Goal: Find specific page/section: Find specific page/section

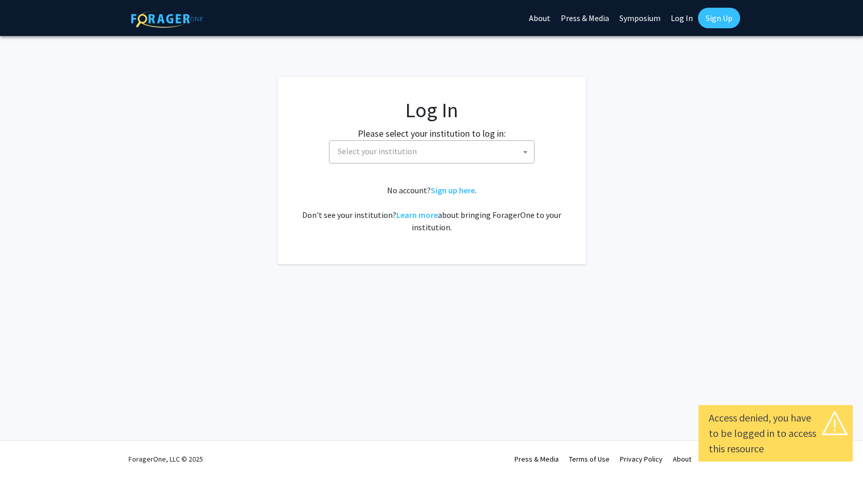
click at [415, 150] on span "Select your institution" at bounding box center [433, 151] width 200 height 21
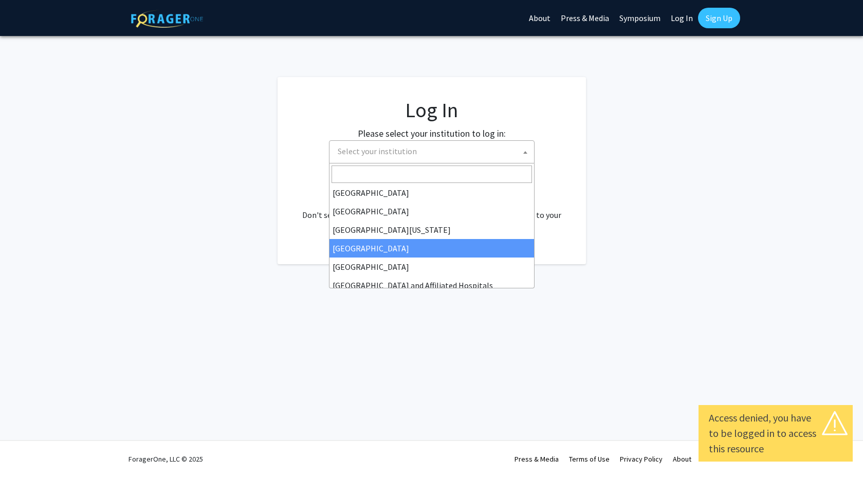
scroll to position [100, 0]
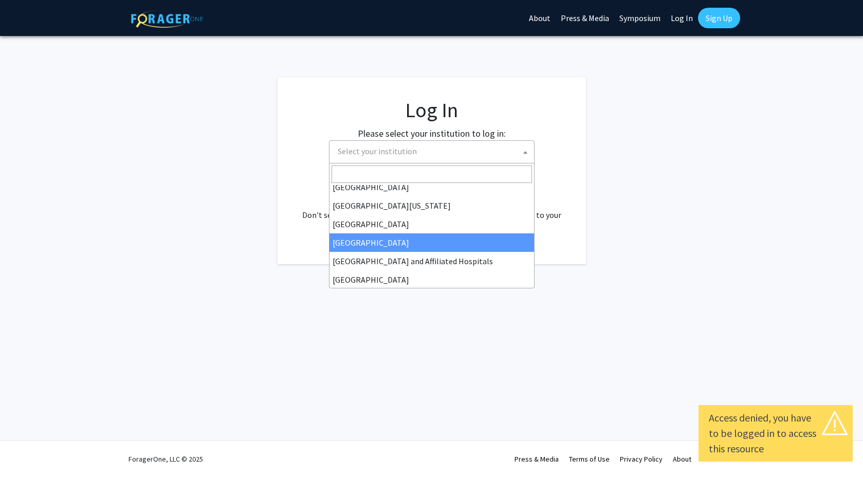
select select "23"
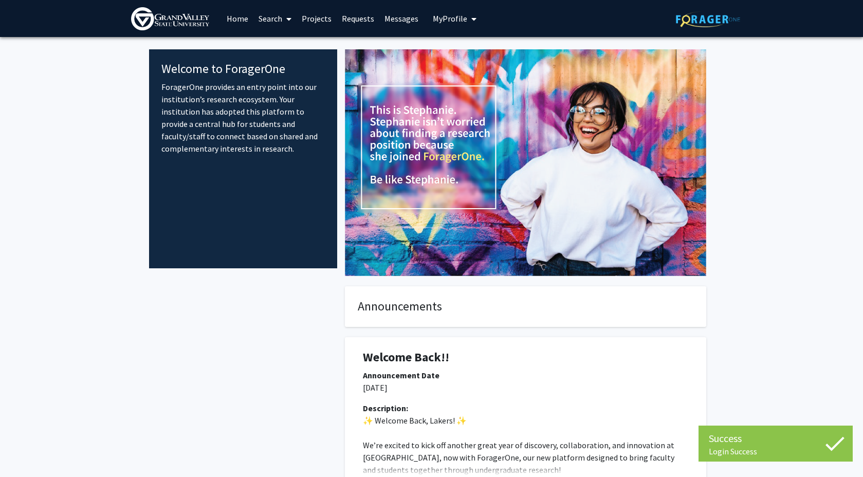
click at [441, 8] on button "My Profile" at bounding box center [455, 18] width 50 height 37
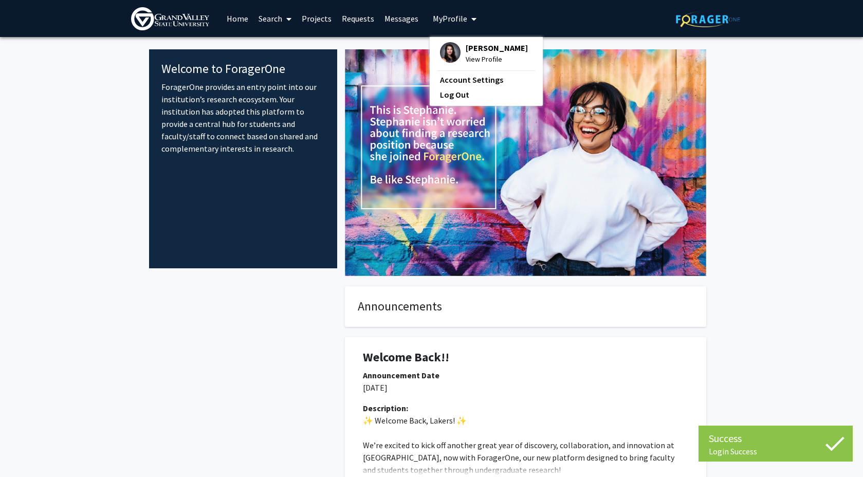
click at [450, 65] on fg-profile-picture at bounding box center [450, 53] width 21 height 23
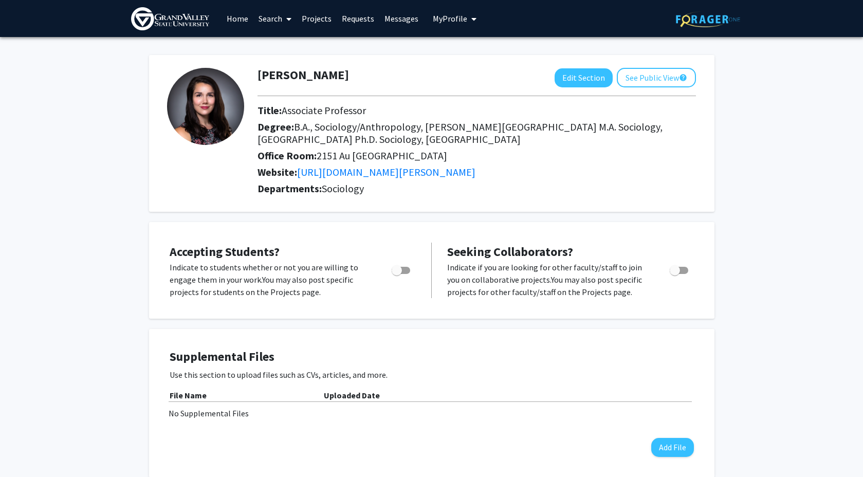
click at [267, 26] on link "Search" at bounding box center [274, 19] width 43 height 36
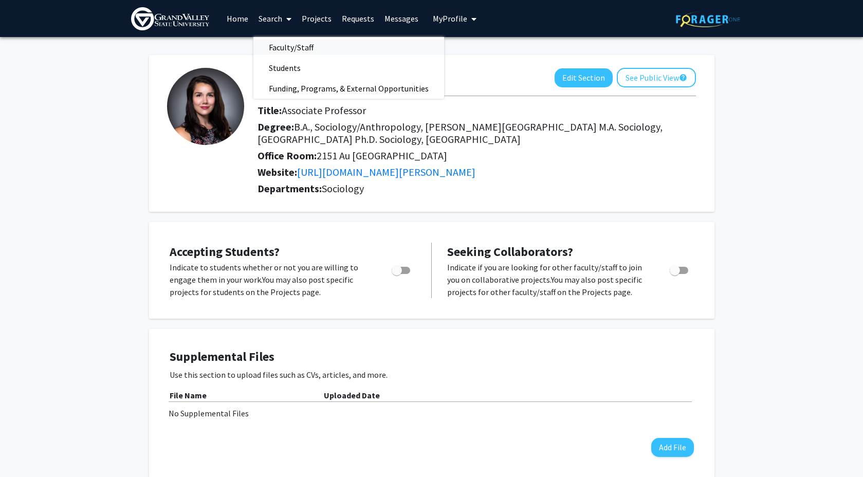
click at [265, 45] on span "Faculty/Staff" at bounding box center [291, 47] width 76 height 21
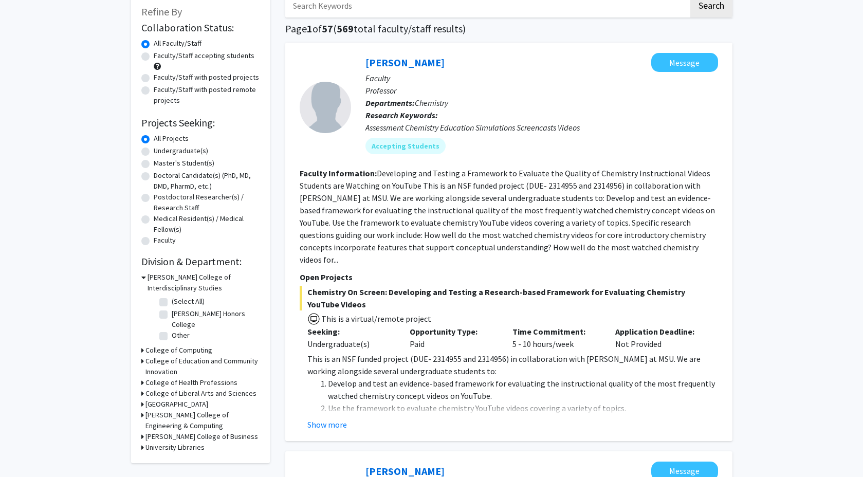
scroll to position [51, 0]
